Goal: Obtain resource: Download file/media

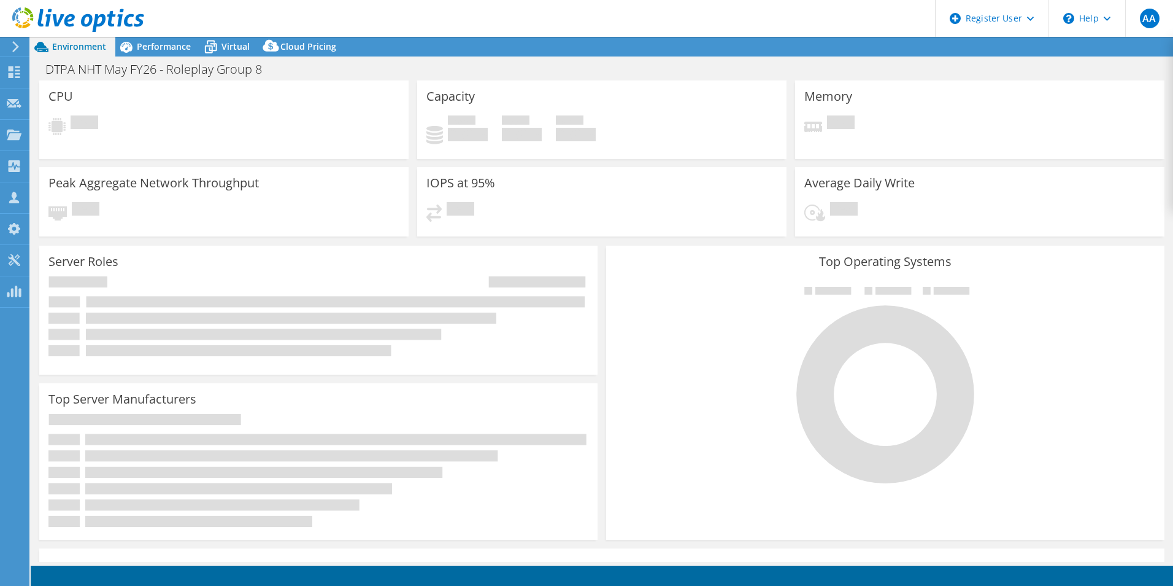
select select "USD"
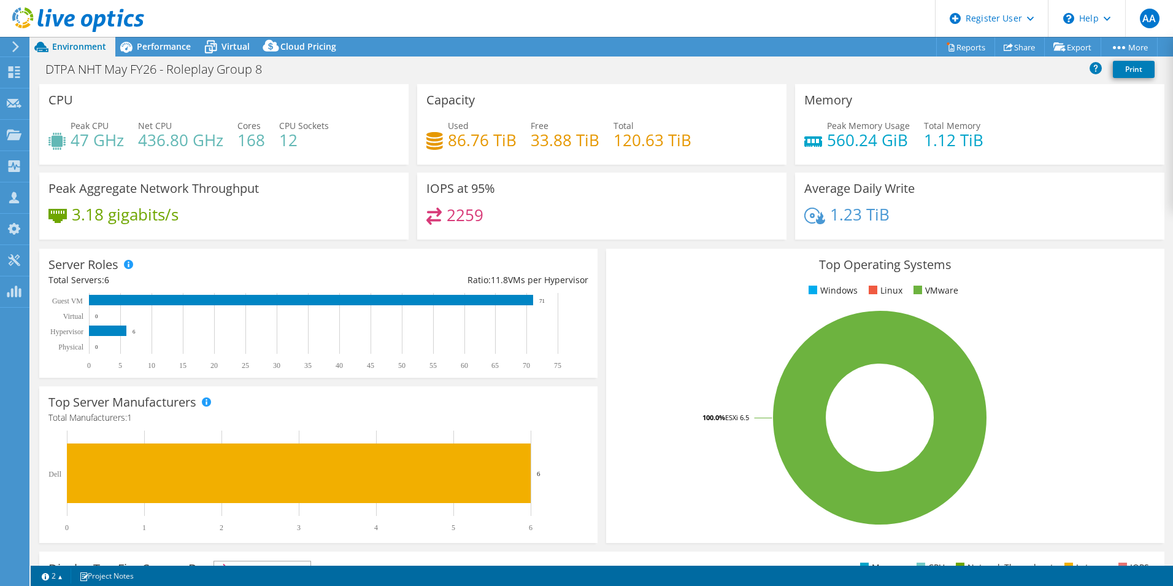
click at [462, 222] on h4 "2259" at bounding box center [465, 215] width 37 height 14
click at [965, 55] on link "Reports" at bounding box center [966, 46] width 59 height 19
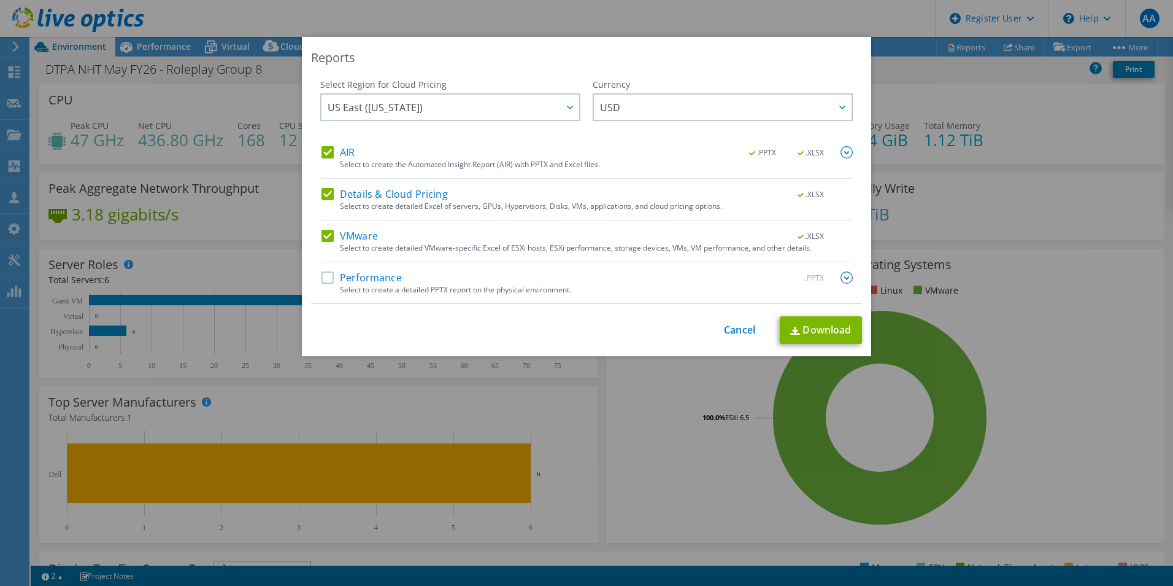
click at [324, 154] on label "AIR" at bounding box center [338, 152] width 33 height 12
click at [0, 0] on input "AIR" at bounding box center [0, 0] width 0 height 0
click at [322, 185] on div "AIR .PPTX .XLSX Select to create the Automated Insight Report (AIR) with PPTX a…" at bounding box center [588, 224] width 532 height 157
click at [325, 198] on label "Details & Cloud Pricing" at bounding box center [385, 194] width 126 height 12
click at [0, 0] on input "Details & Cloud Pricing" at bounding box center [0, 0] width 0 height 0
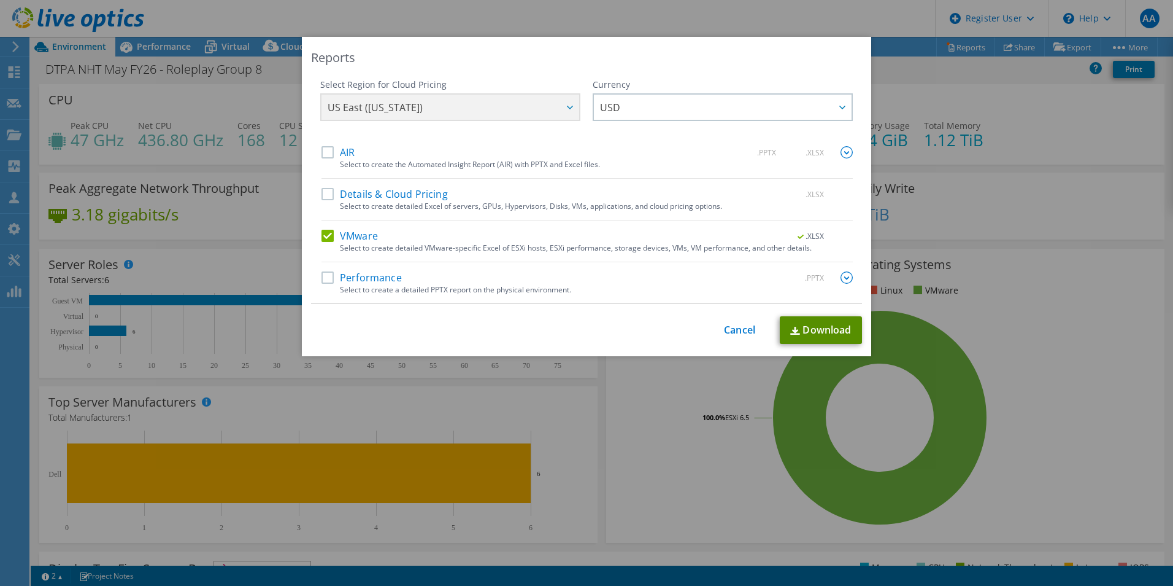
click at [827, 327] on link "Download" at bounding box center [821, 330] width 82 height 28
